Goal: Navigation & Orientation: Find specific page/section

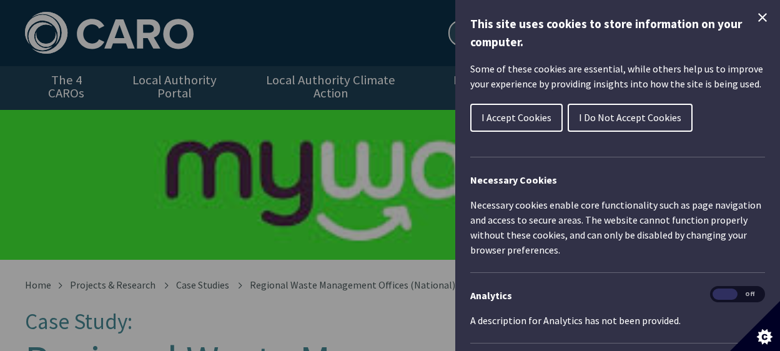
click at [512, 116] on span "I Accept Cookies" at bounding box center [516, 117] width 70 height 12
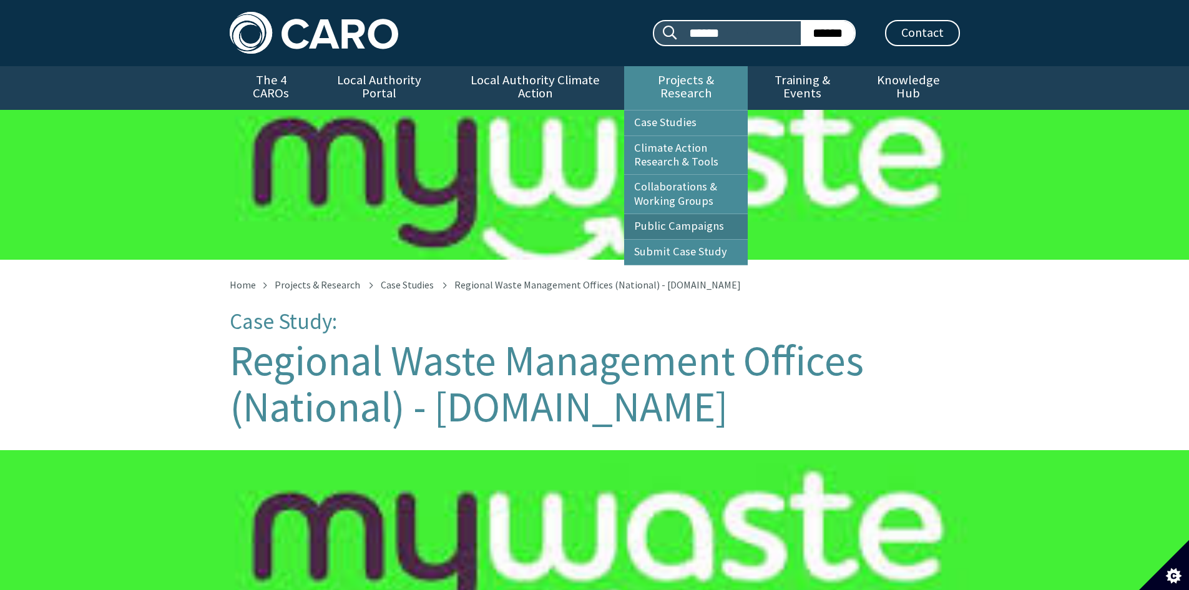
click at [689, 214] on link "Public Campaigns" at bounding box center [686, 226] width 124 height 25
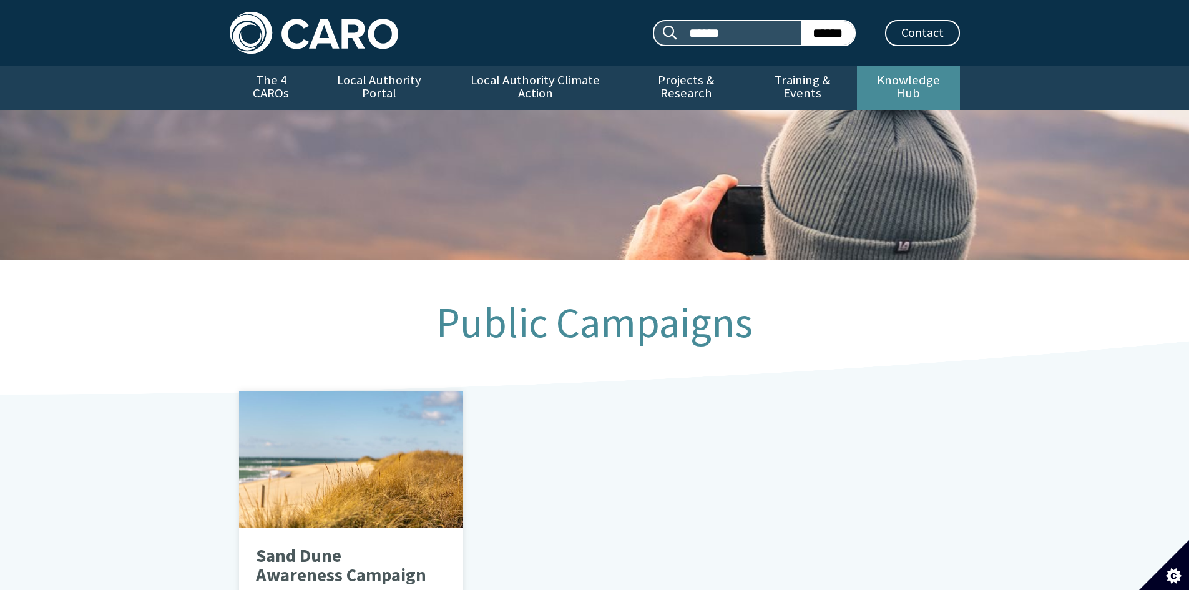
click at [884, 81] on link "Knowledge Hub" at bounding box center [908, 88] width 102 height 44
